Goal: Information Seeking & Learning: Compare options

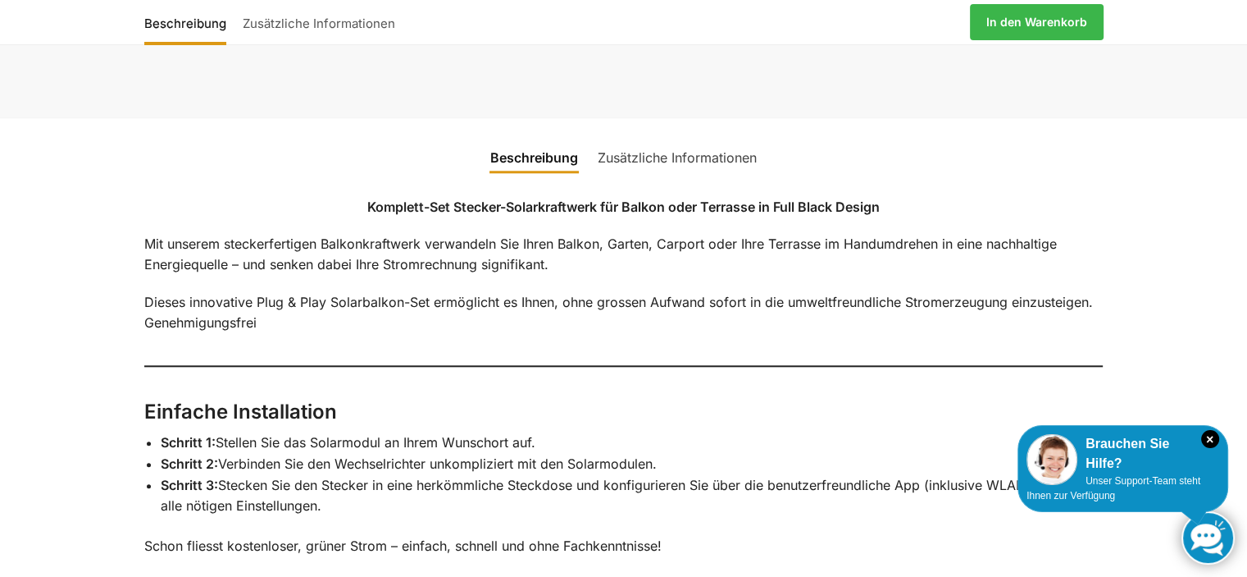
scroll to position [1640, 0]
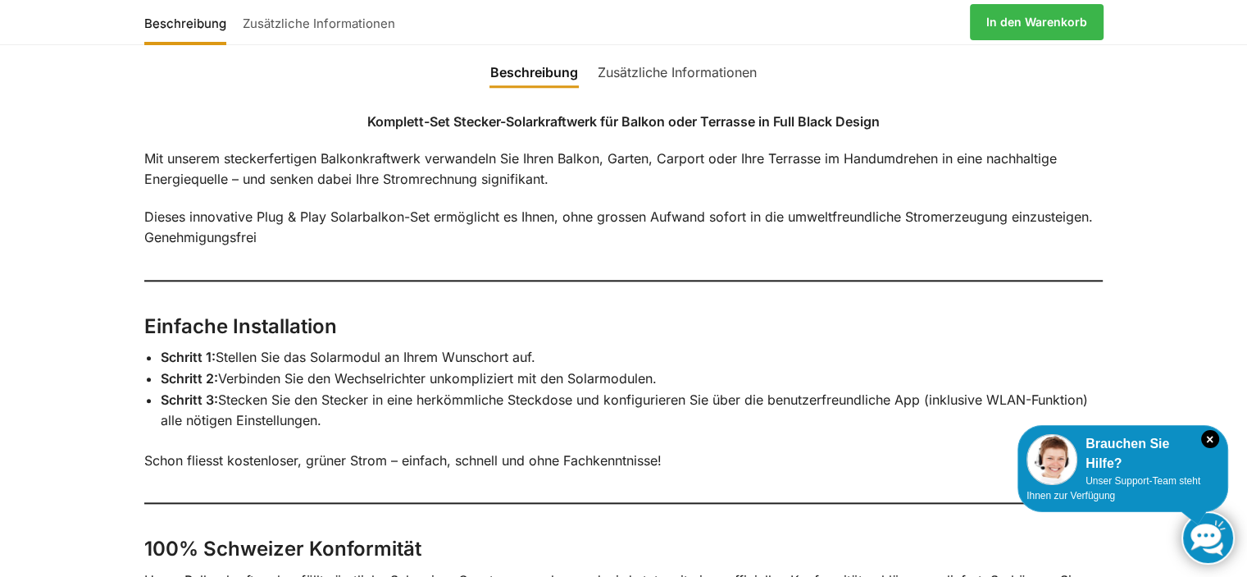
click at [665, 66] on link "Zusätzliche Informationen" at bounding box center [677, 71] width 179 height 39
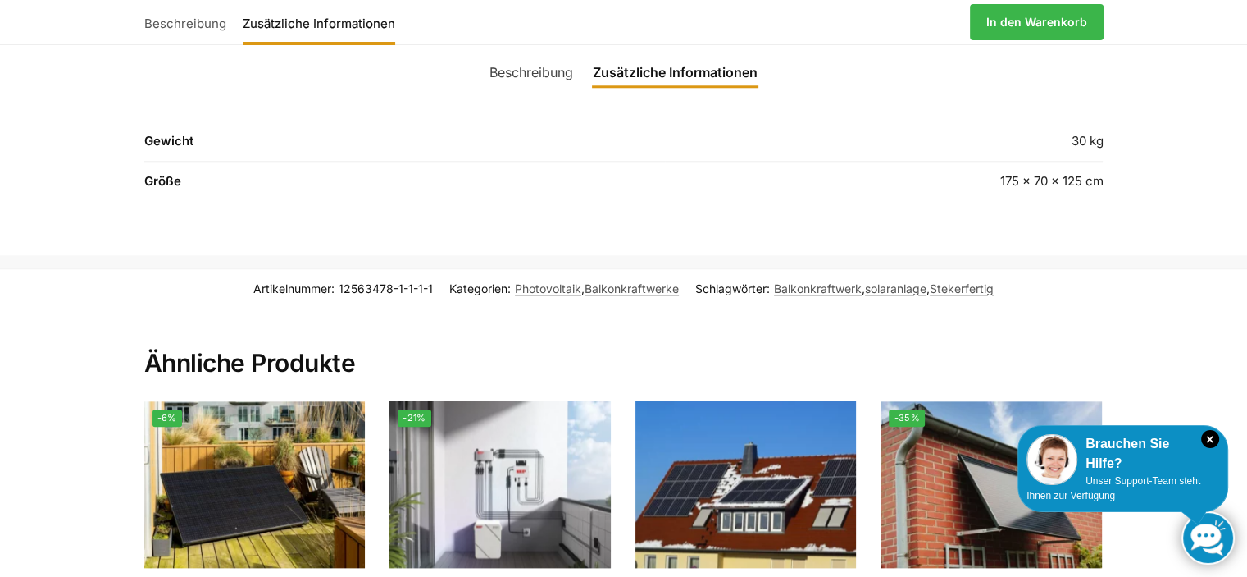
click at [523, 65] on link "Beschreibung" at bounding box center [531, 71] width 103 height 39
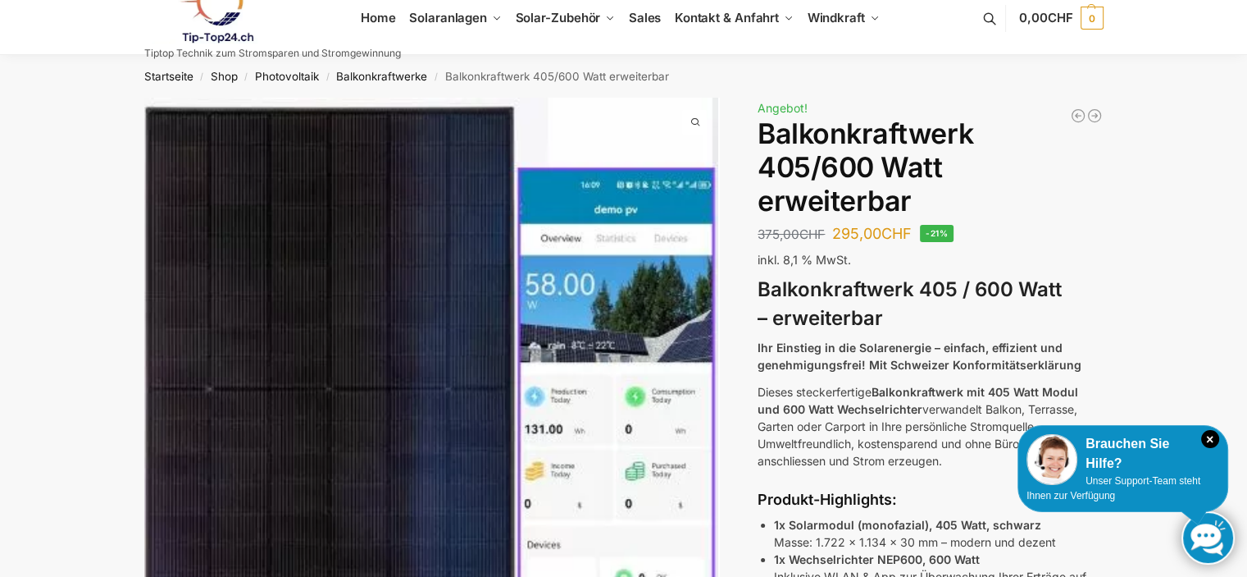
scroll to position [0, 0]
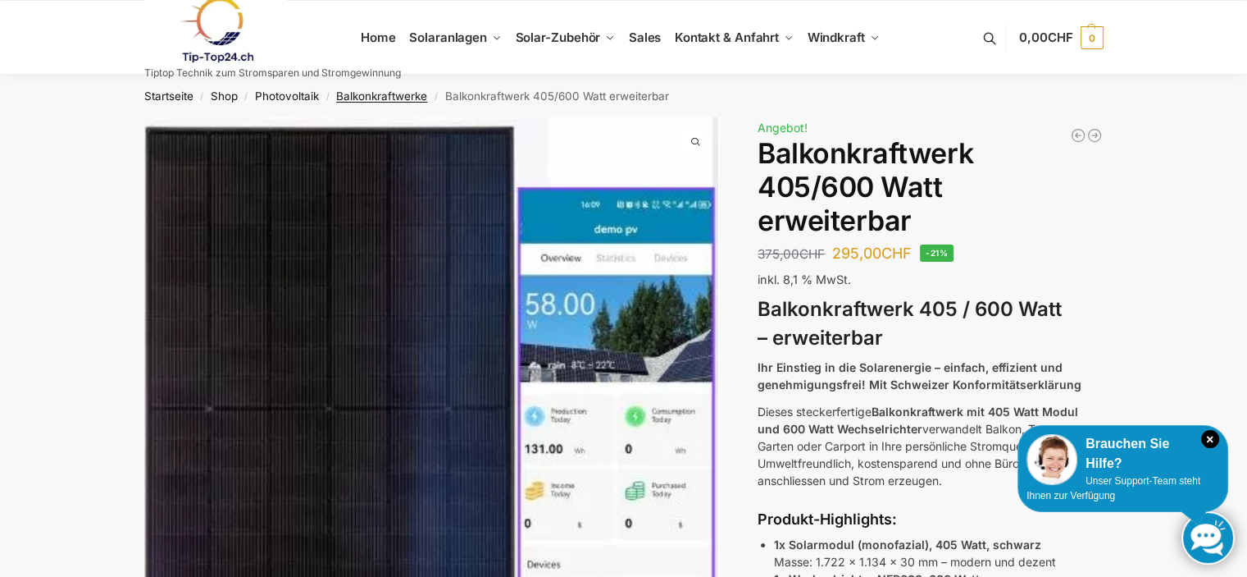
click at [369, 96] on link "Balkonkraftwerke" at bounding box center [381, 95] width 91 height 13
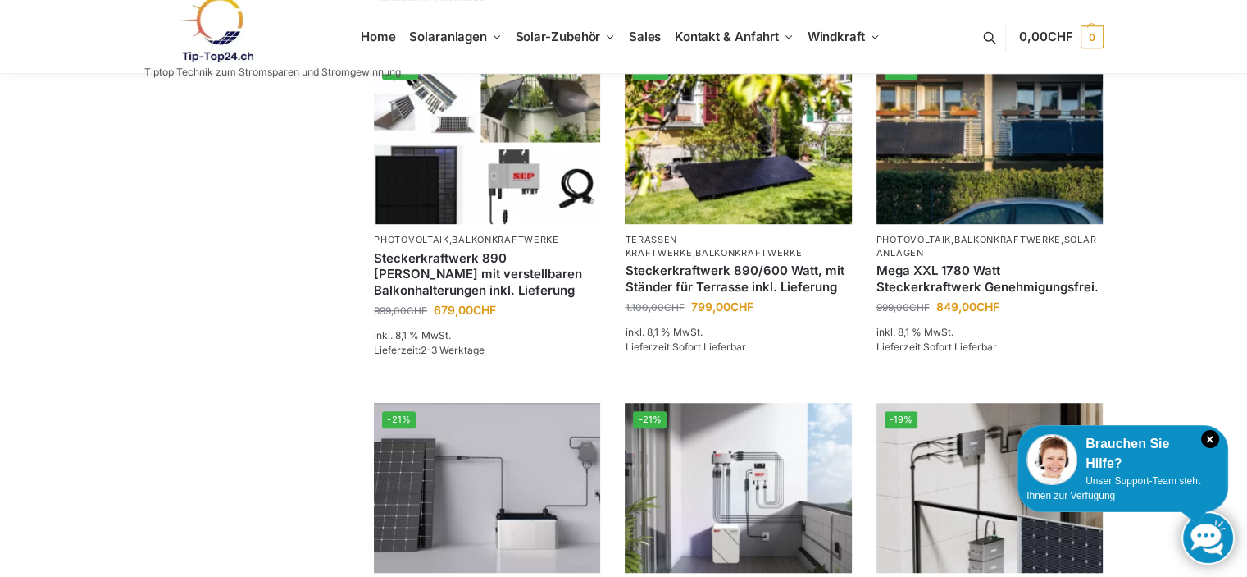
scroll to position [984, 0]
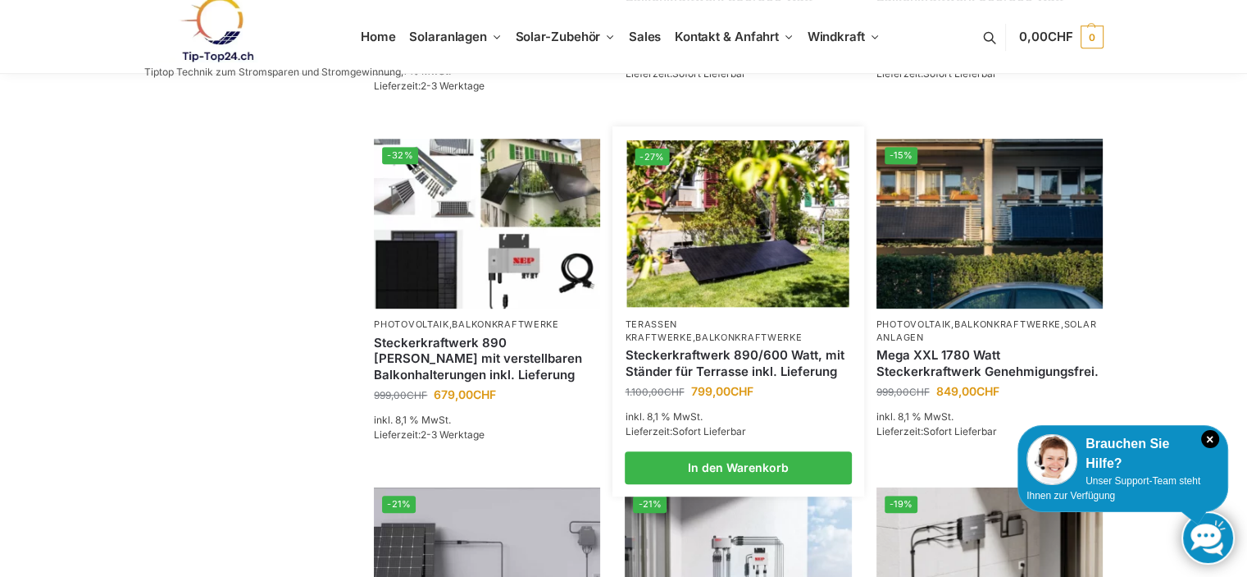
click at [709, 373] on link "Steckerkraftwerk 890/600 Watt, mit Ständer für Terrasse inkl. Lieferung" at bounding box center [738, 363] width 226 height 32
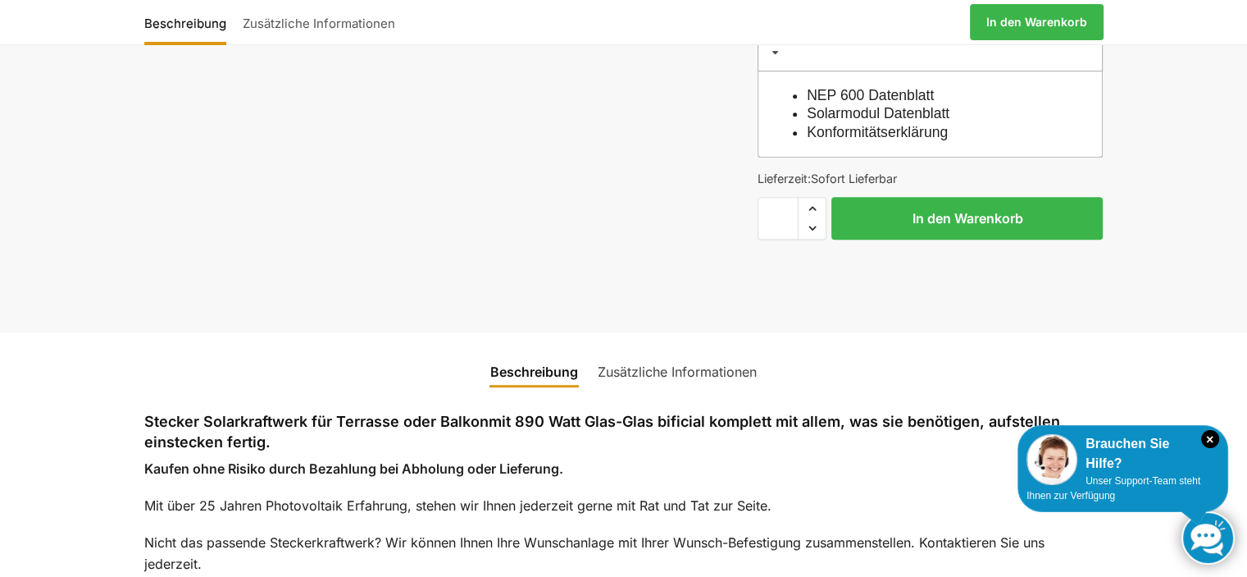
scroll to position [1148, 0]
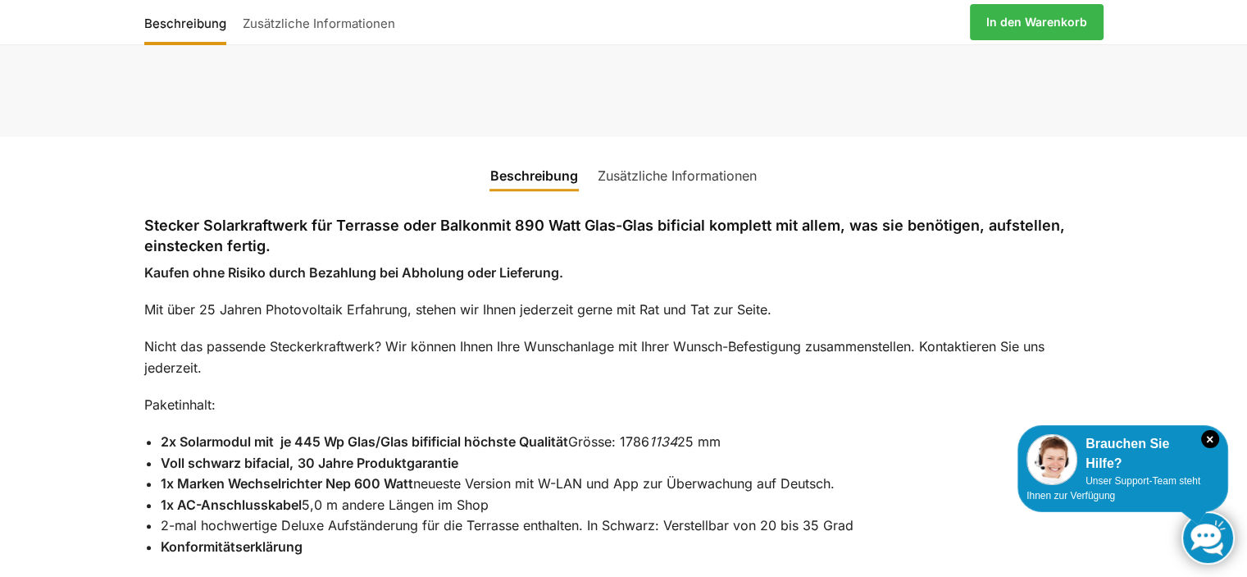
click at [628, 156] on link "Zusätzliche Informationen" at bounding box center [677, 175] width 179 height 39
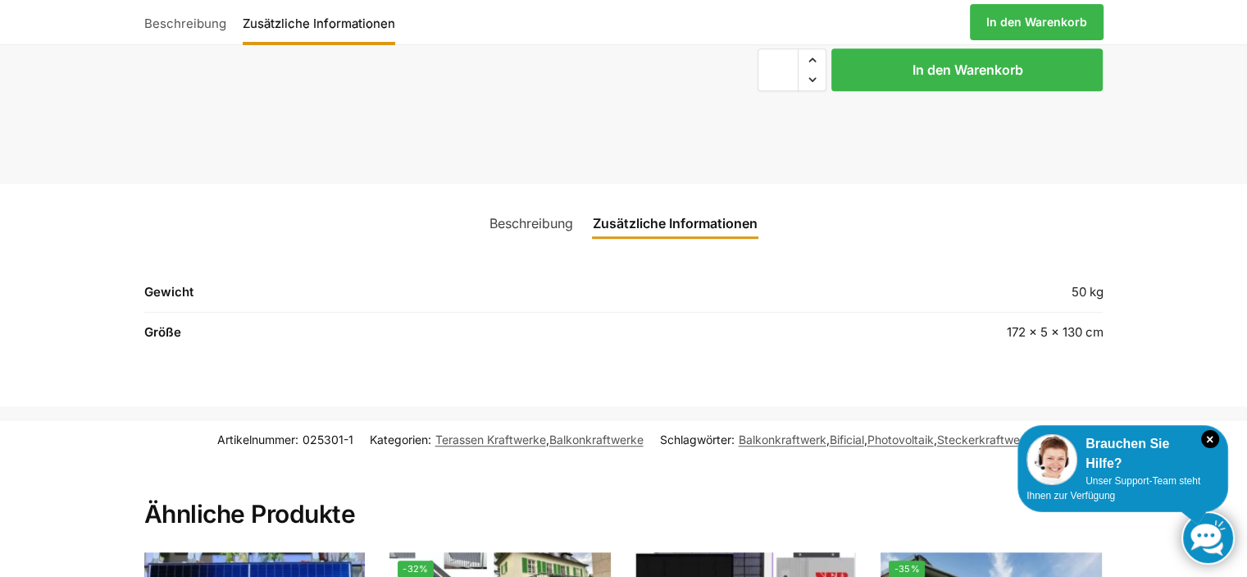
scroll to position [1066, 0]
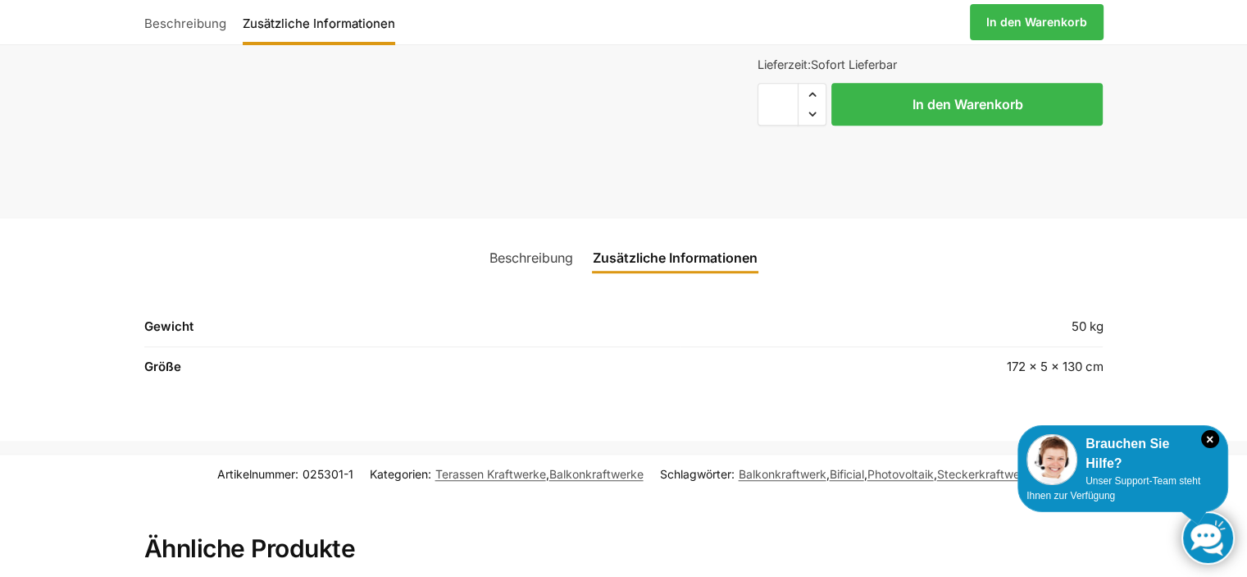
click at [508, 238] on link "Beschreibung" at bounding box center [531, 257] width 103 height 39
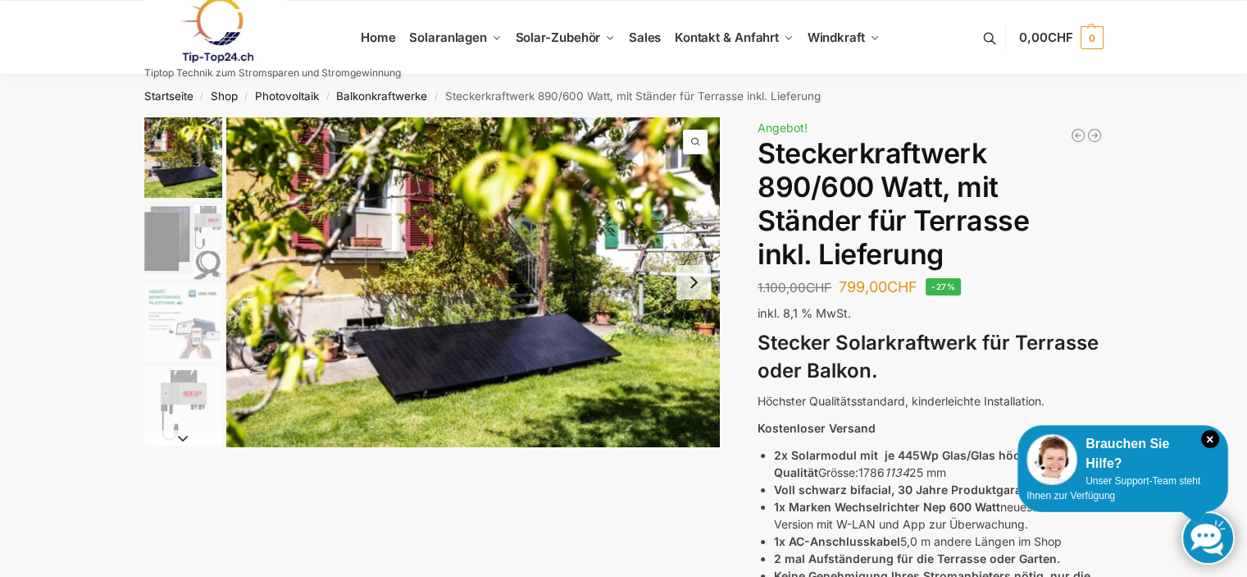
scroll to position [0, 0]
click at [528, 311] on img "1 / 11" at bounding box center [473, 281] width 494 height 329
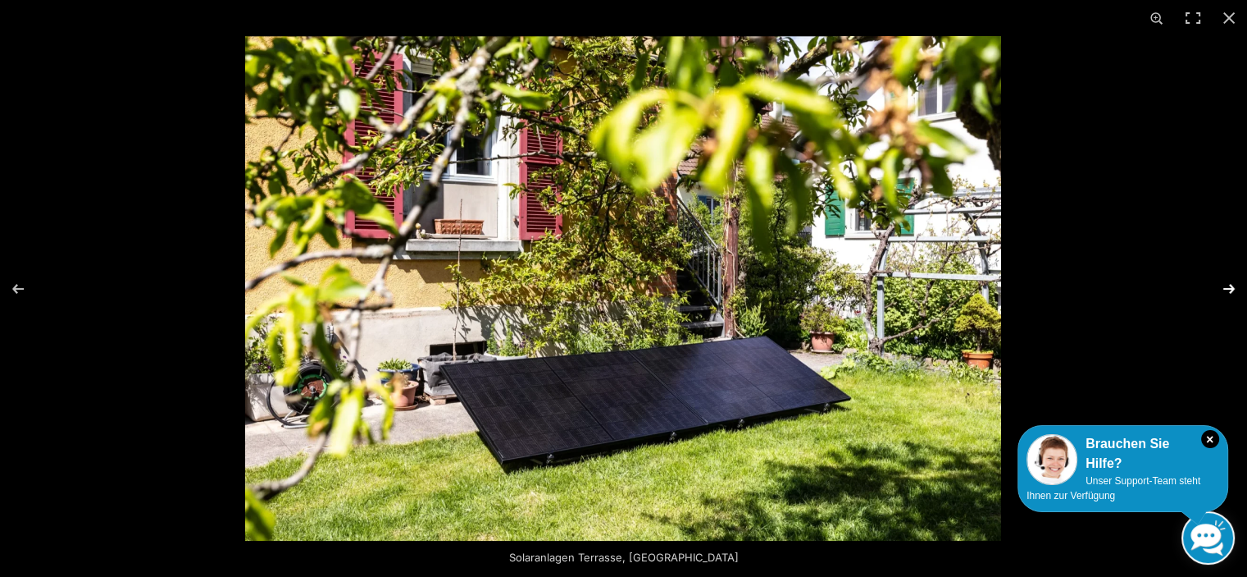
click at [1236, 288] on button "Next (arrow right)" at bounding box center [1218, 289] width 57 height 82
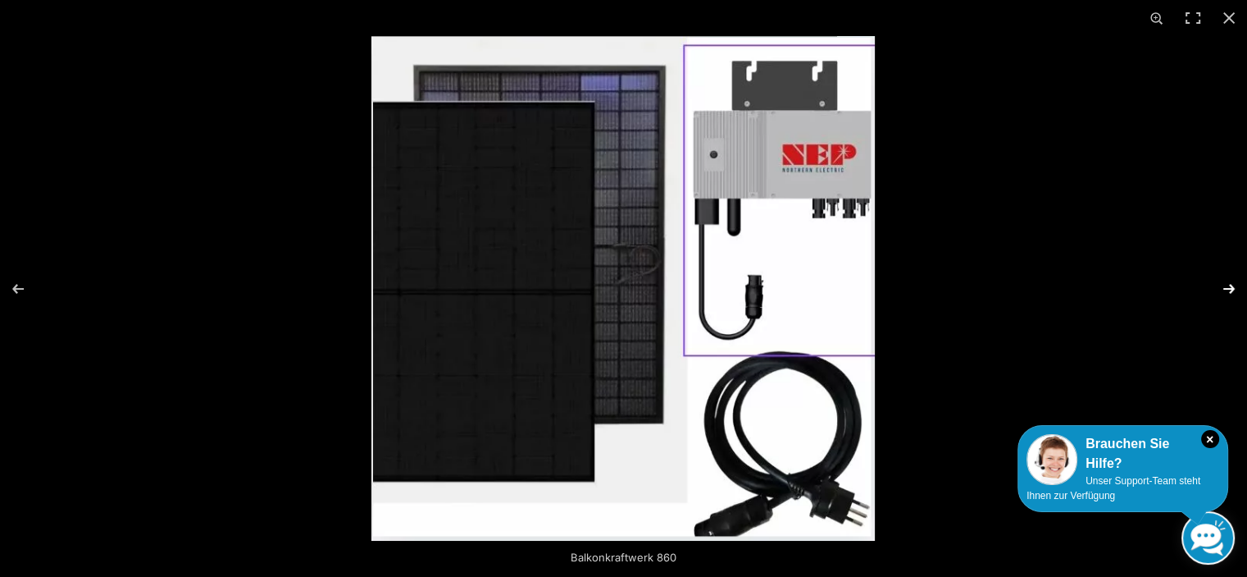
click at [1236, 288] on button "Next (arrow right)" at bounding box center [1218, 289] width 57 height 82
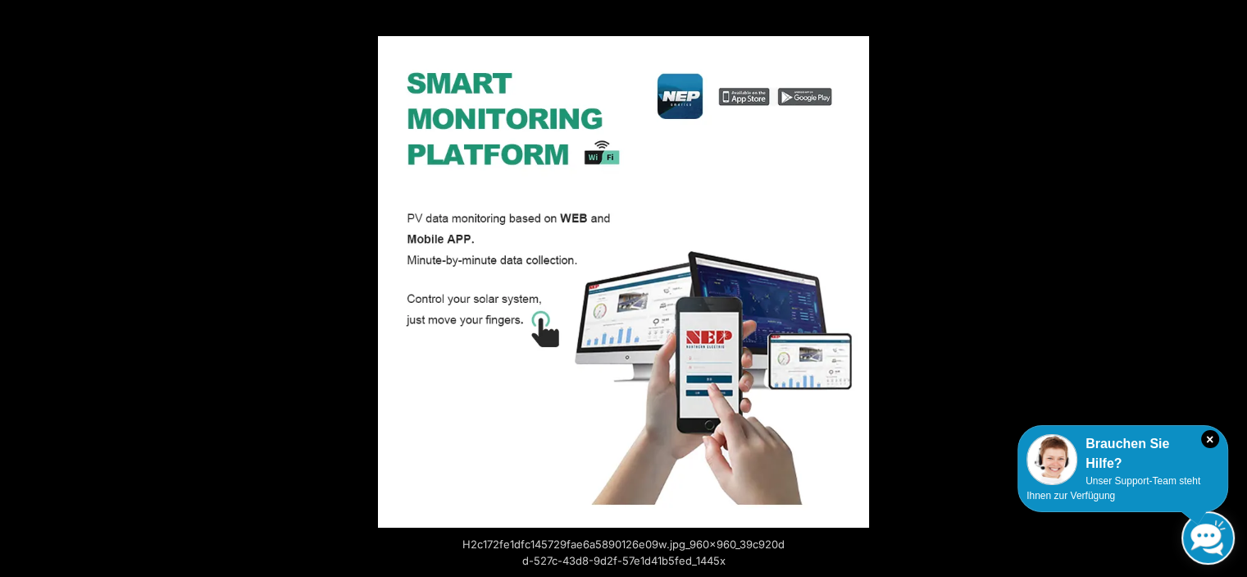
click at [1236, 288] on button "Next (arrow right)" at bounding box center [1218, 289] width 57 height 82
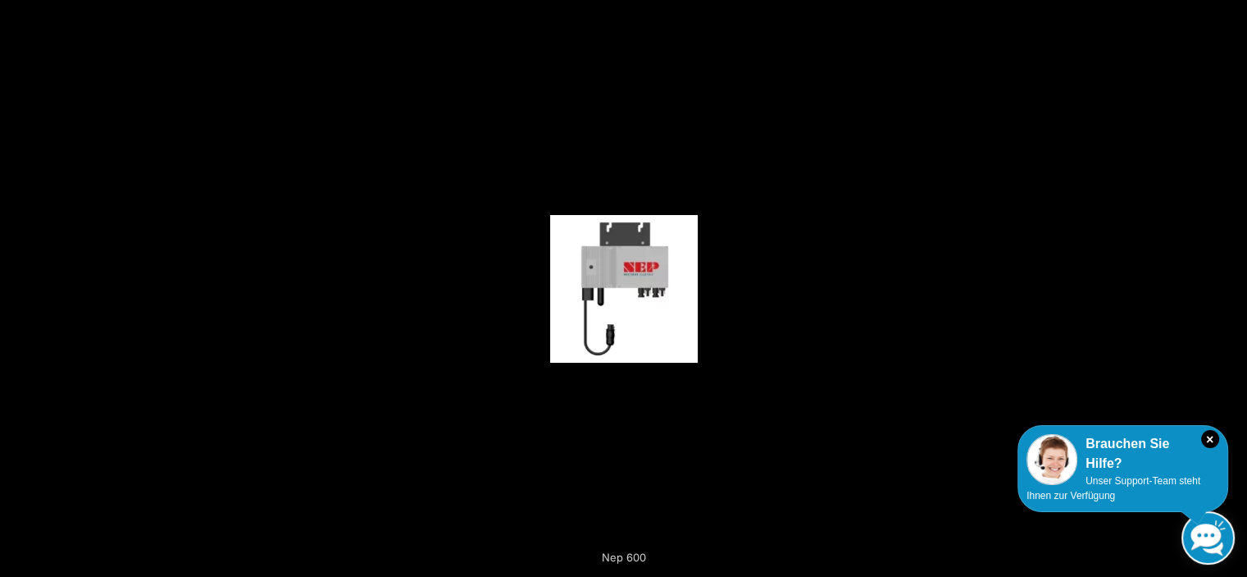
click at [1236, 288] on button "Next (arrow right)" at bounding box center [1218, 289] width 57 height 82
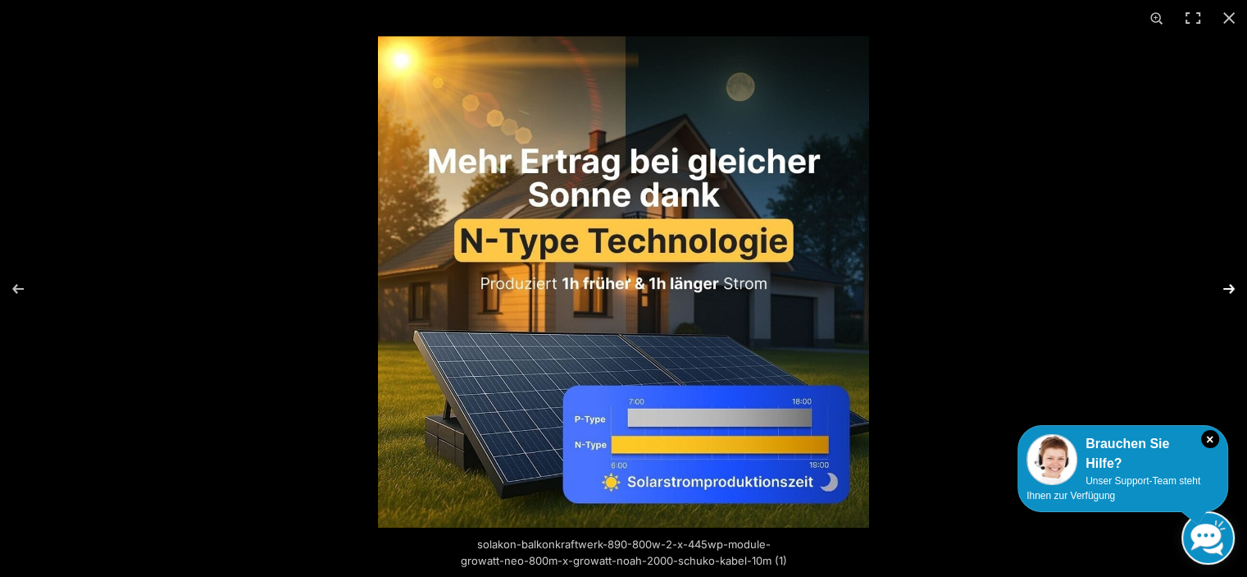
click at [1233, 288] on button "Next (arrow right)" at bounding box center [1218, 289] width 57 height 82
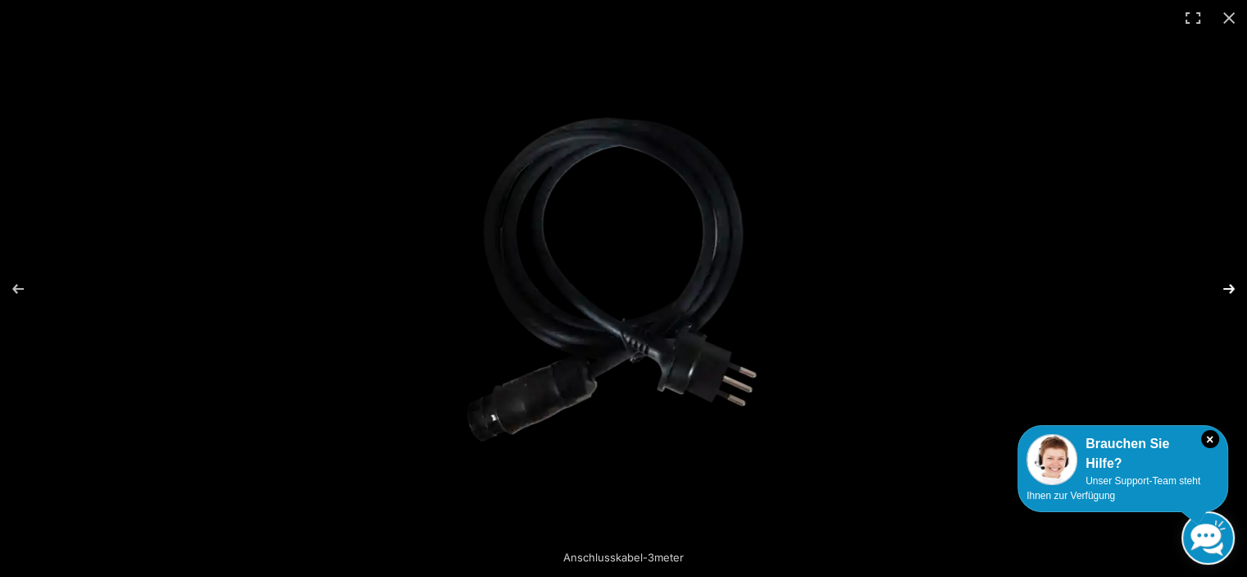
click at [1233, 288] on button "Next (arrow right)" at bounding box center [1218, 289] width 57 height 82
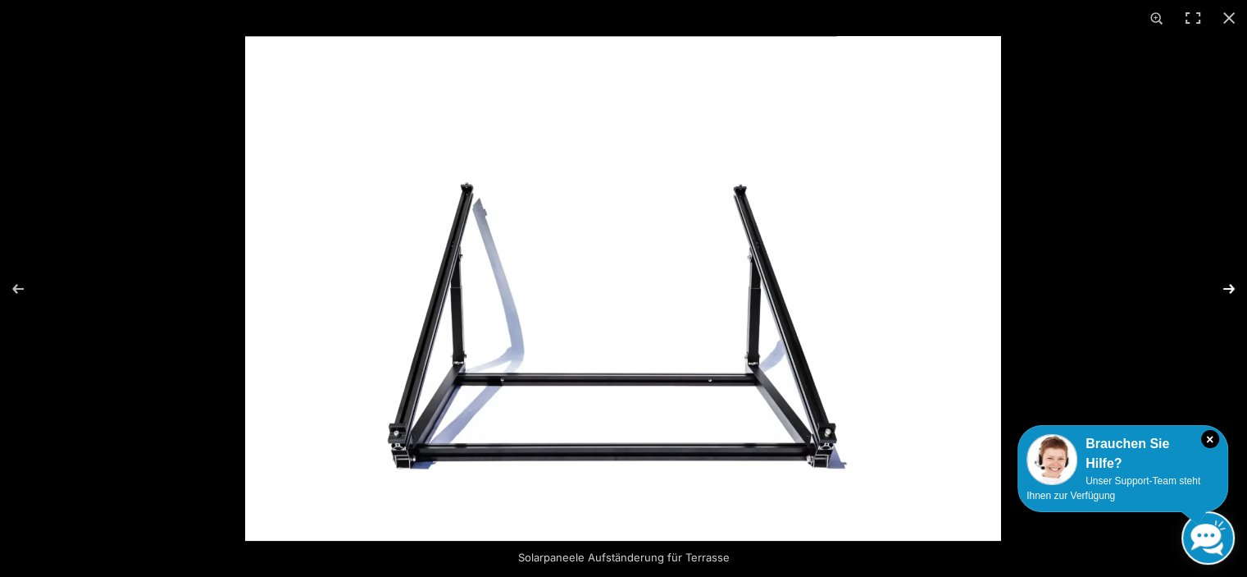
click at [1233, 288] on button "Next (arrow right)" at bounding box center [1218, 289] width 57 height 82
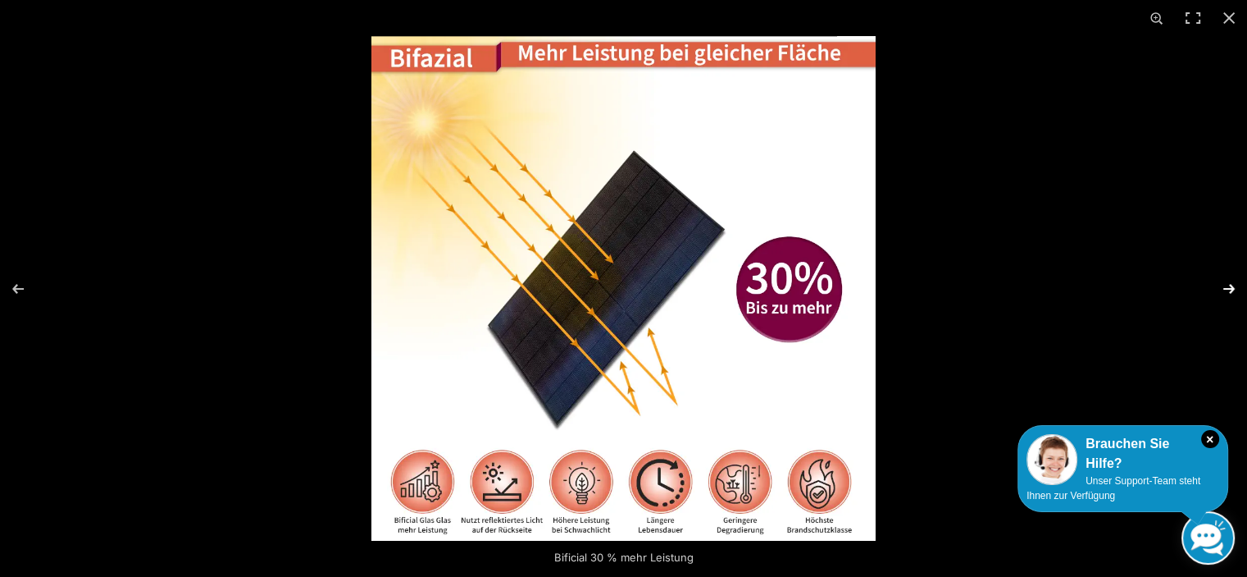
click at [1233, 288] on button "Next (arrow right)" at bounding box center [1218, 289] width 57 height 82
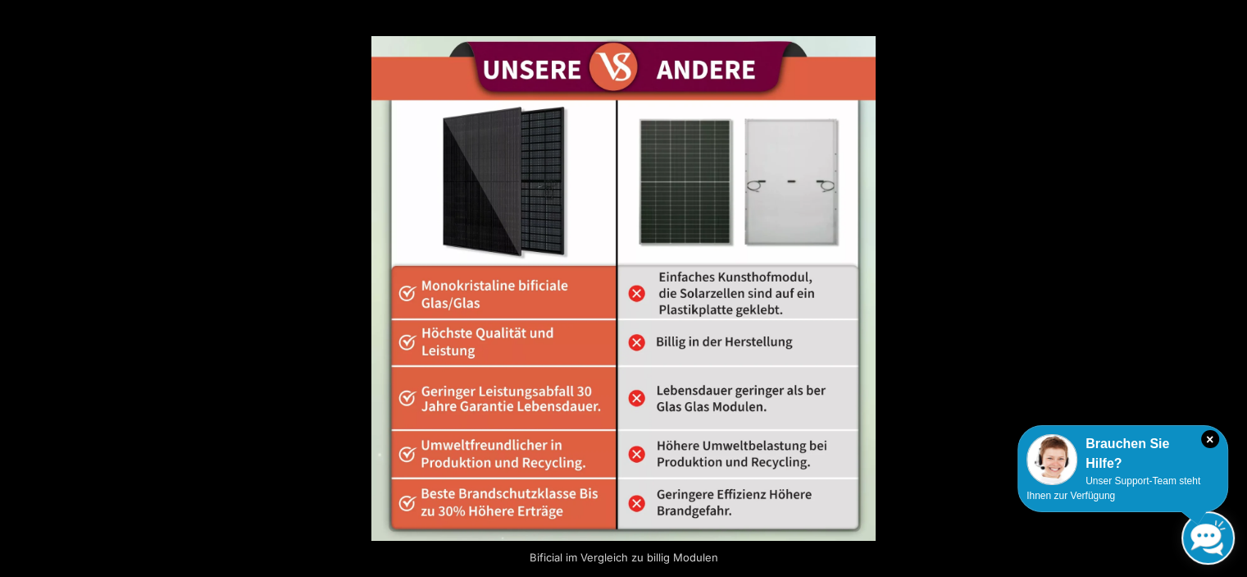
click at [1226, 289] on button "Next (arrow right)" at bounding box center [1218, 289] width 57 height 82
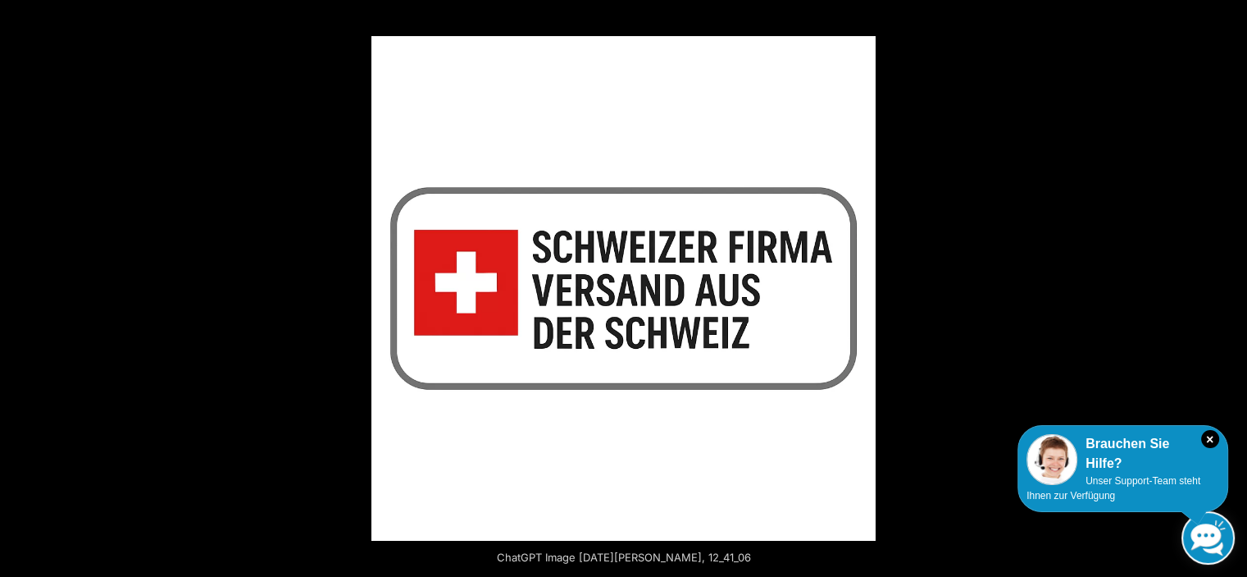
click at [1226, 289] on button "Next (arrow right)" at bounding box center [1218, 289] width 57 height 82
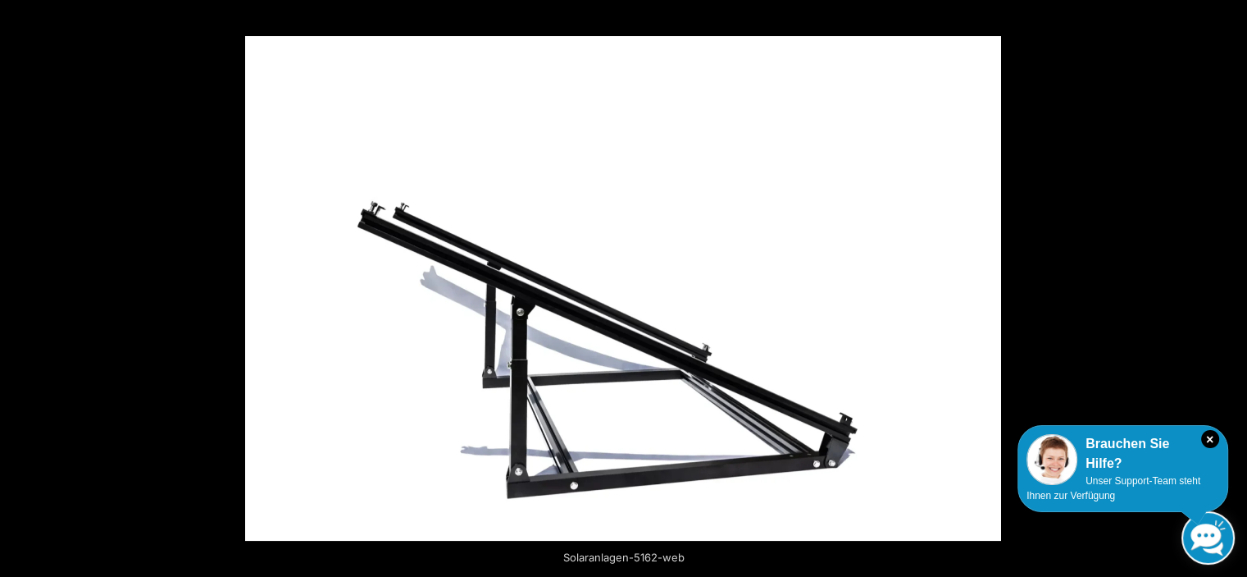
click at [1226, 289] on button "Next (arrow right)" at bounding box center [1218, 289] width 57 height 82
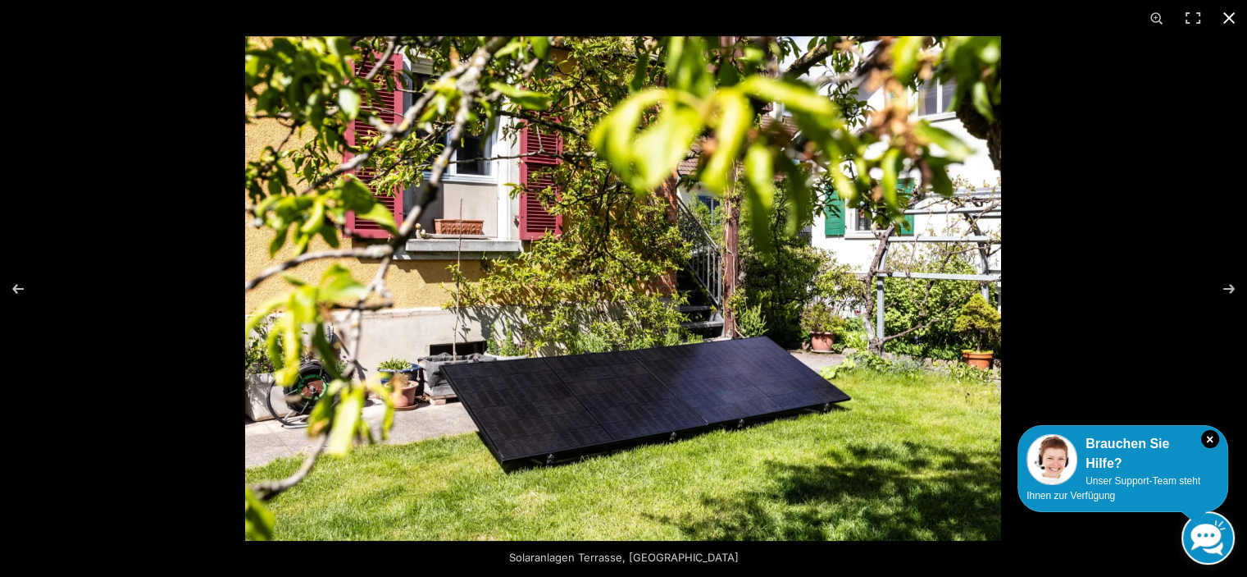
click at [1228, 16] on button "Close (Esc)" at bounding box center [1229, 18] width 36 height 36
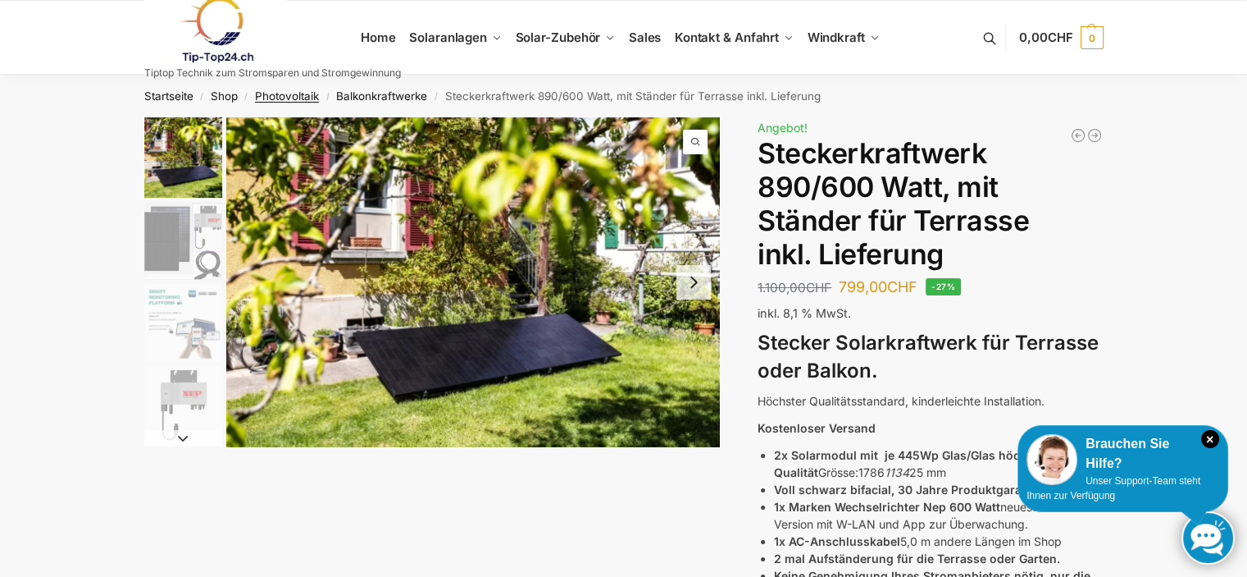
click at [284, 93] on link "Photovoltaik" at bounding box center [287, 95] width 64 height 13
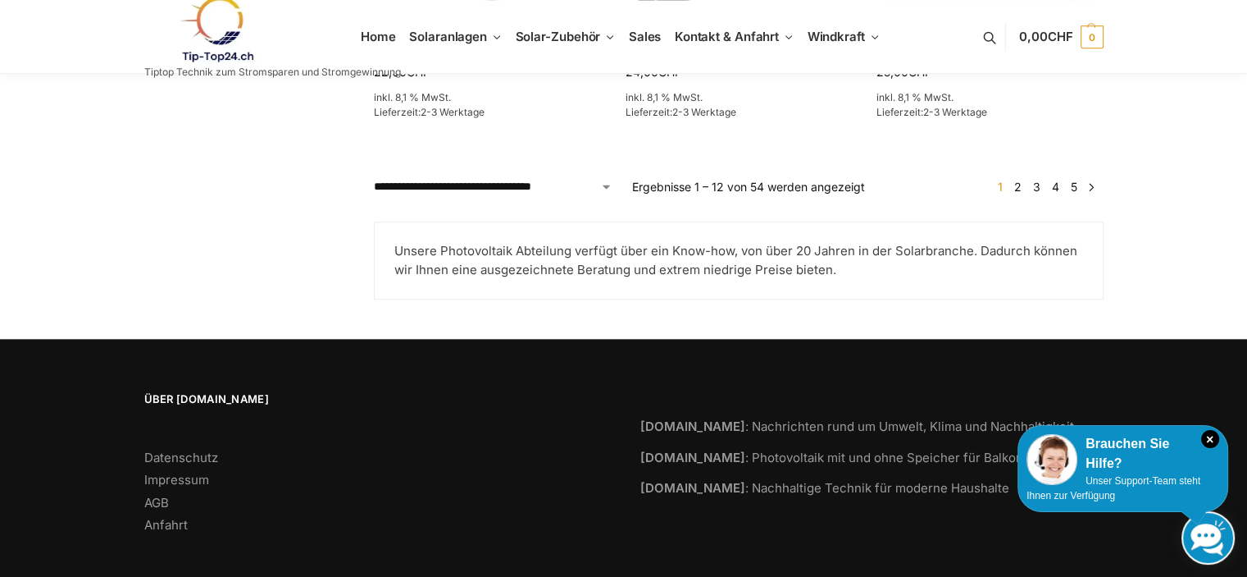
scroll to position [1702, 0]
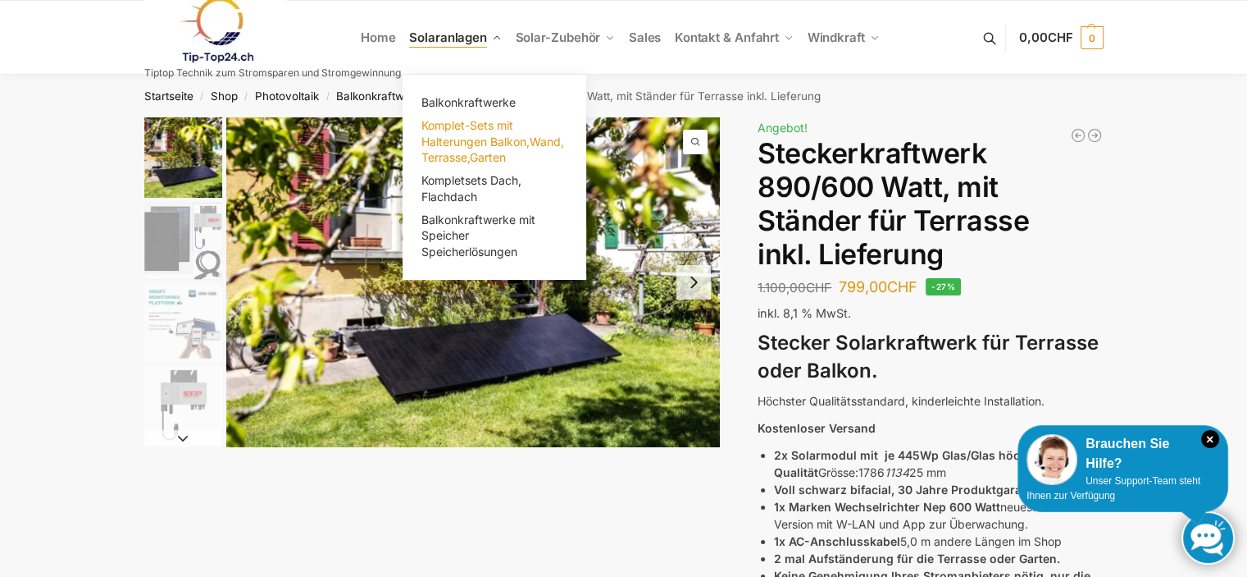
click at [471, 134] on span "Komplet-Sets mit Halterungen Balkon,Wand, Terrasse,Garten" at bounding box center [493, 141] width 143 height 46
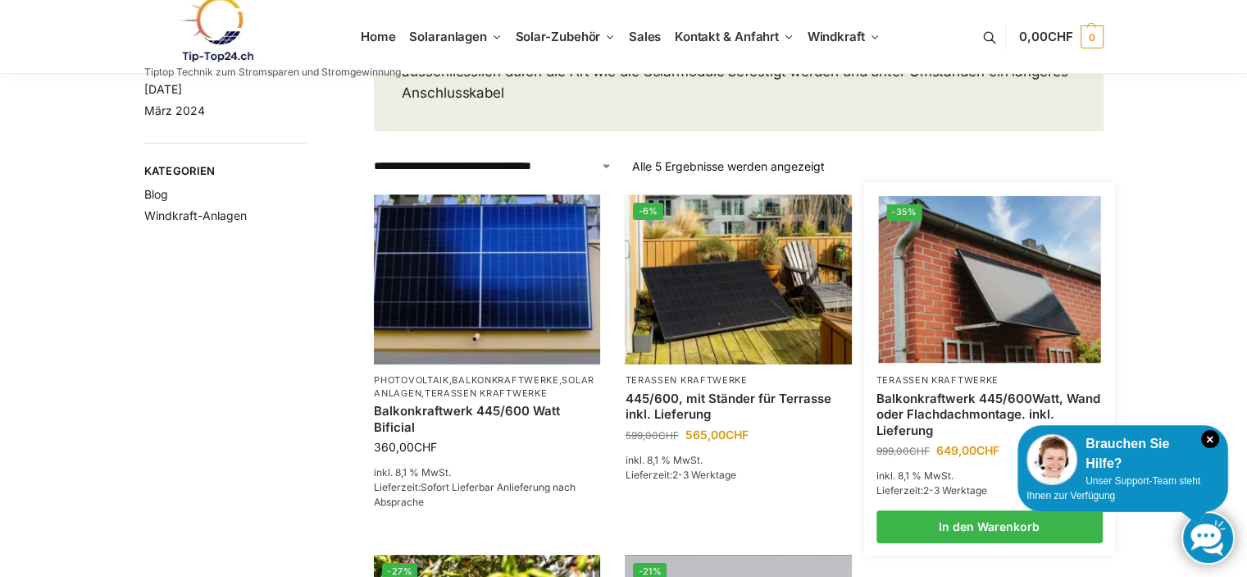
scroll to position [164, 0]
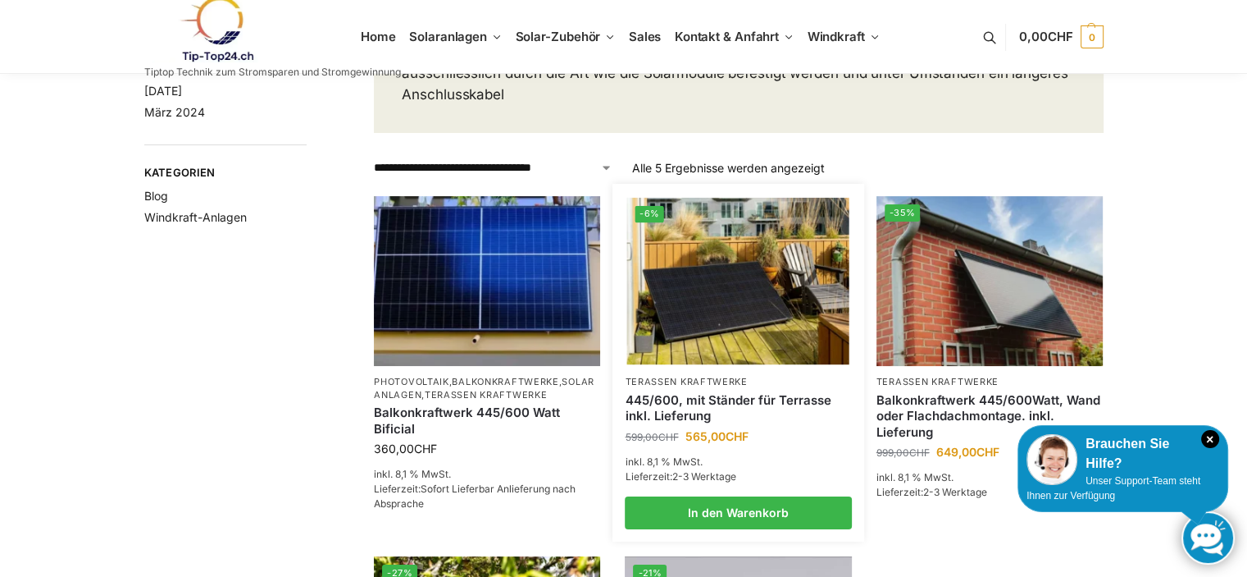
click at [718, 303] on img at bounding box center [738, 281] width 222 height 166
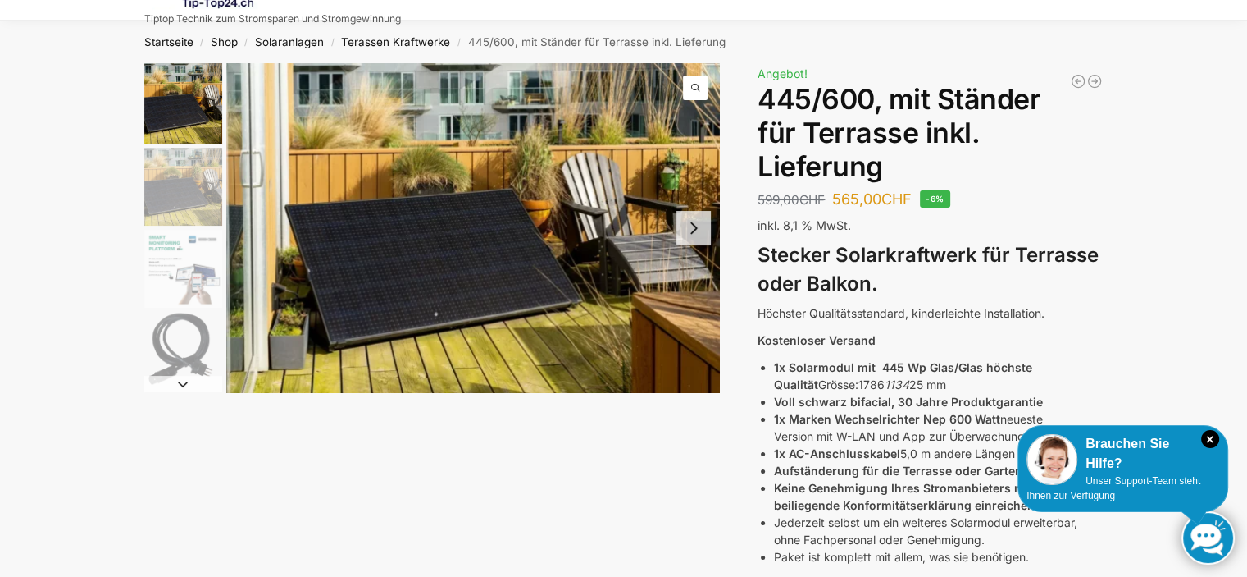
scroll to position [82, 0]
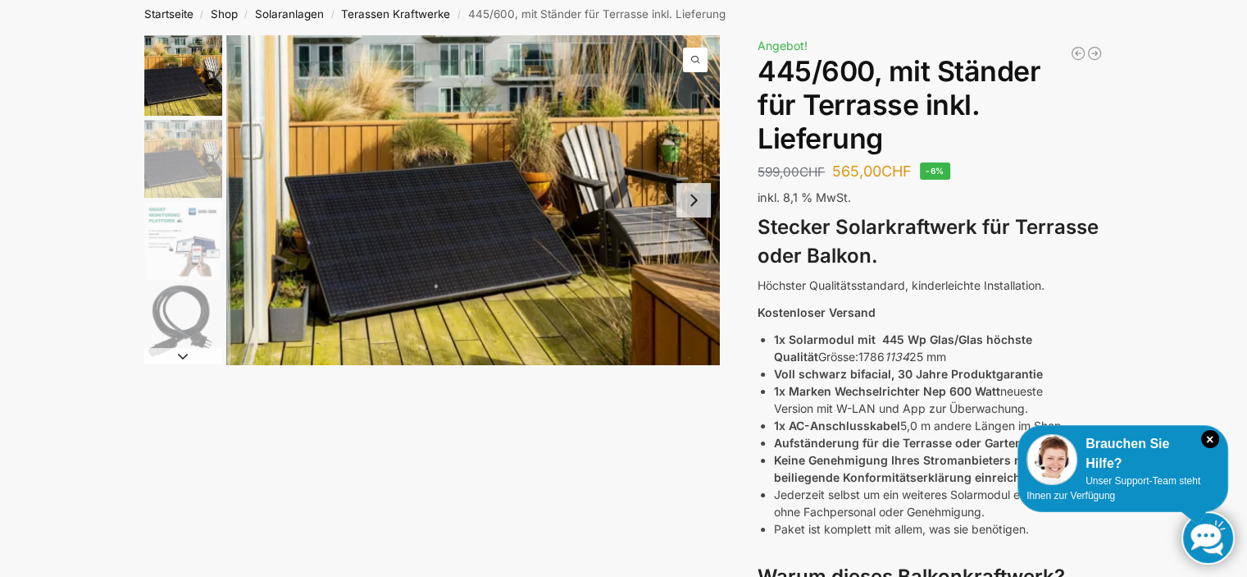
click at [684, 201] on button "Next slide" at bounding box center [694, 200] width 34 height 34
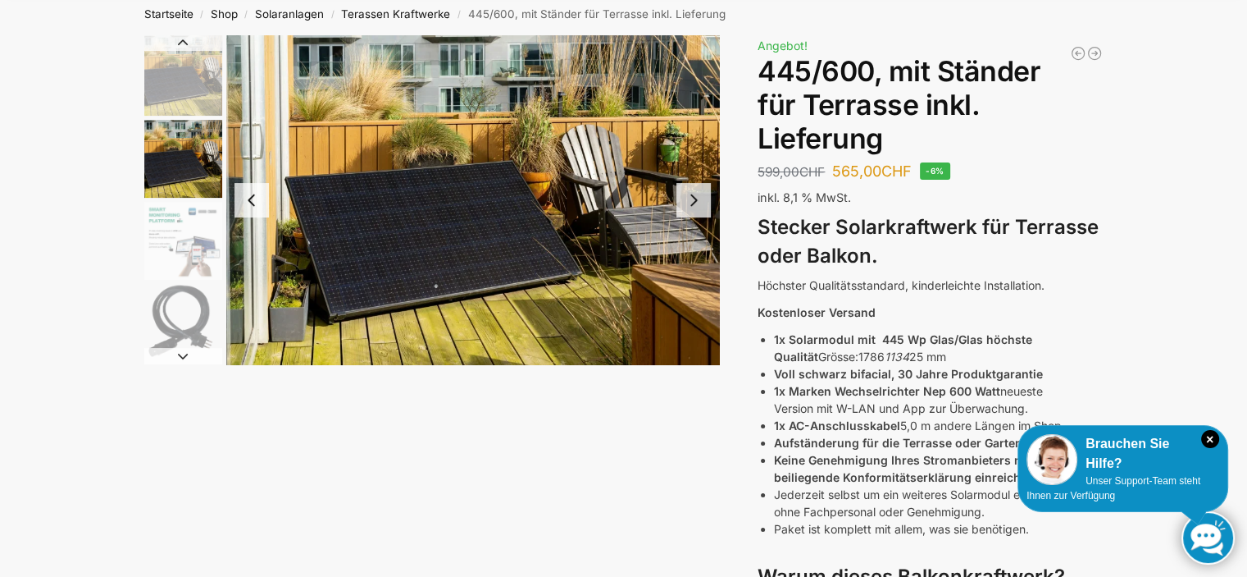
click at [684, 201] on button "Next slide" at bounding box center [694, 200] width 34 height 34
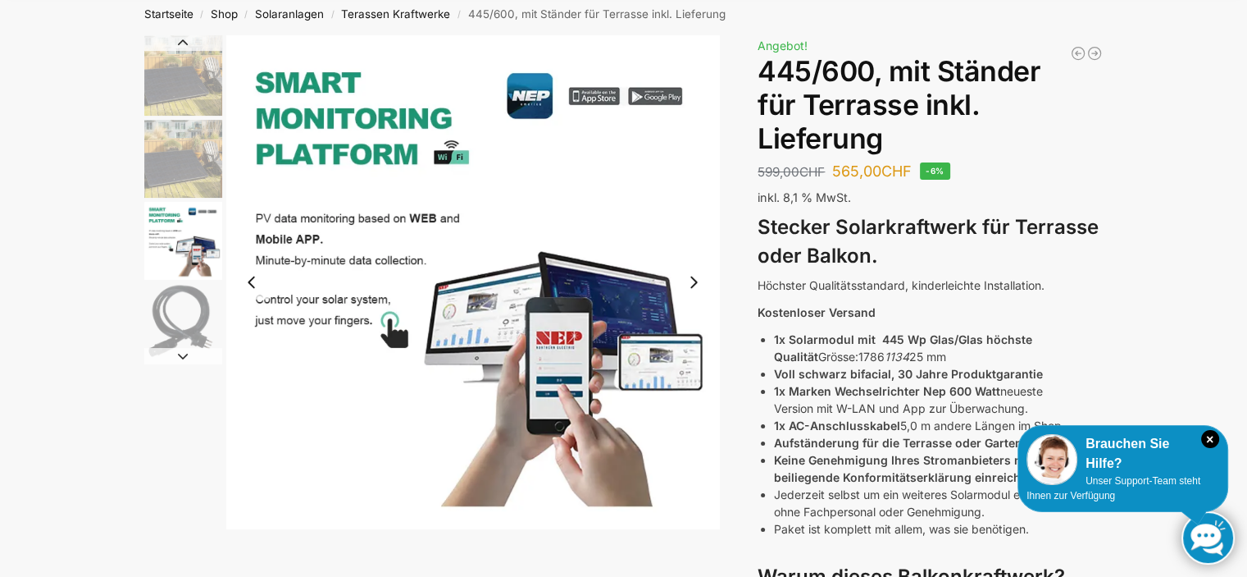
click at [684, 201] on img "3 / 11" at bounding box center [473, 282] width 494 height 494
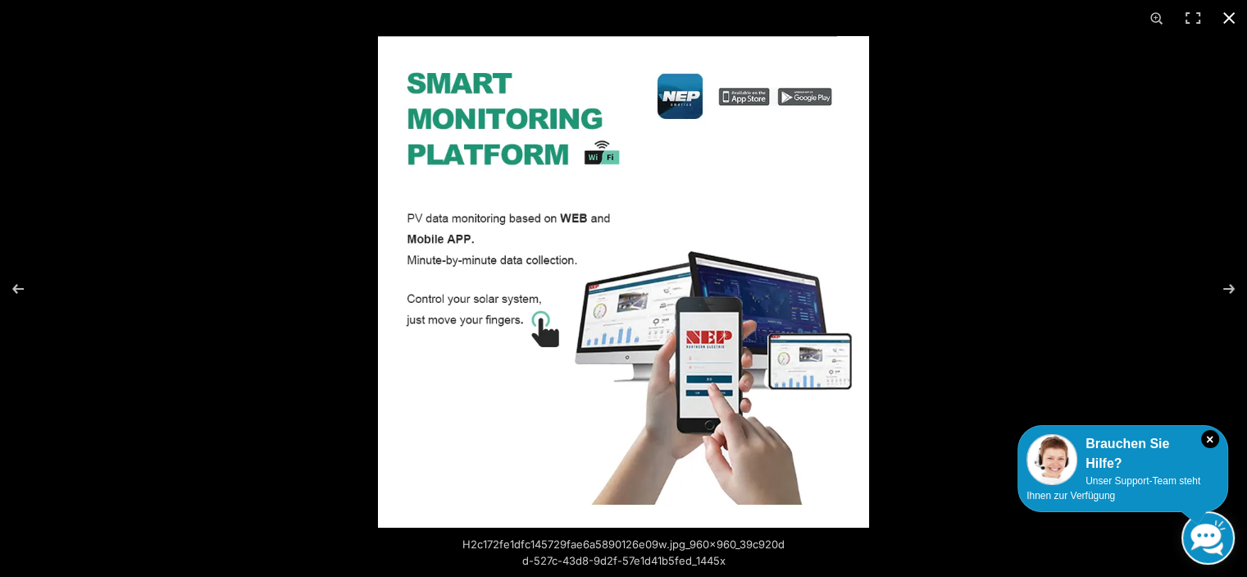
click at [1228, 15] on button "Close (Esc)" at bounding box center [1229, 18] width 36 height 36
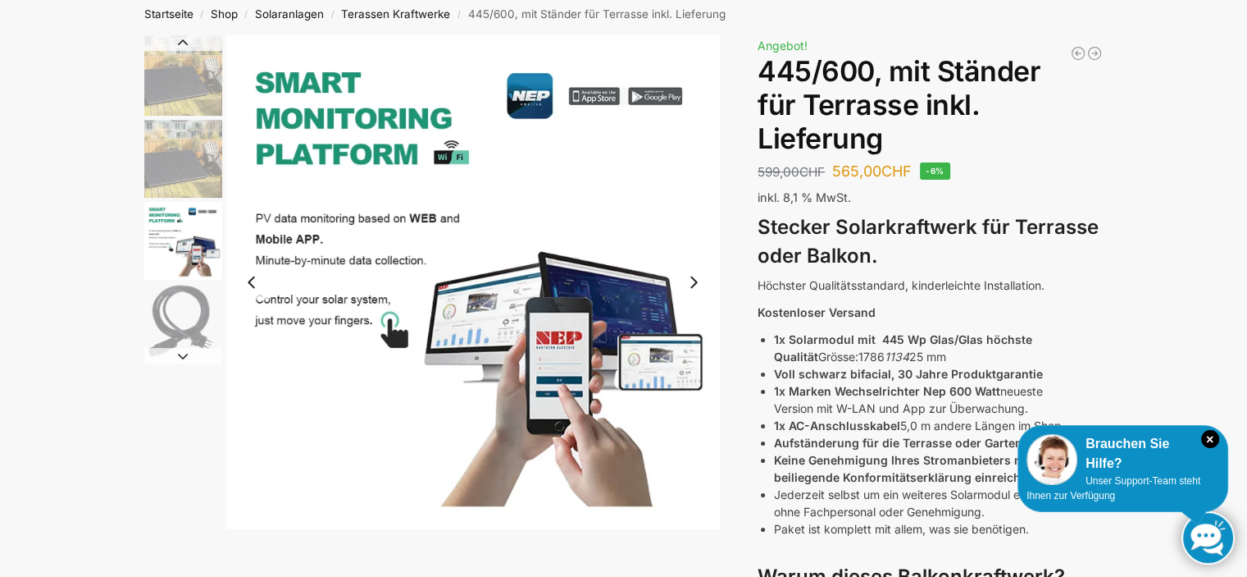
click at [695, 277] on button "Next slide" at bounding box center [694, 282] width 34 height 34
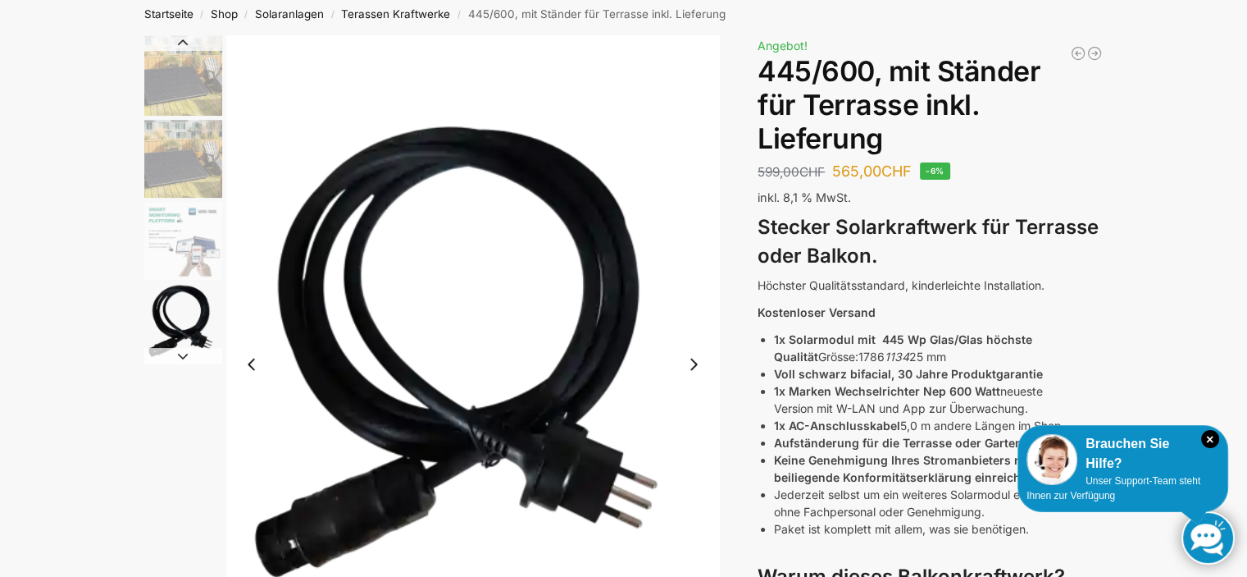
click at [696, 363] on button "Next slide" at bounding box center [694, 364] width 34 height 34
